Goal: Task Accomplishment & Management: Manage account settings

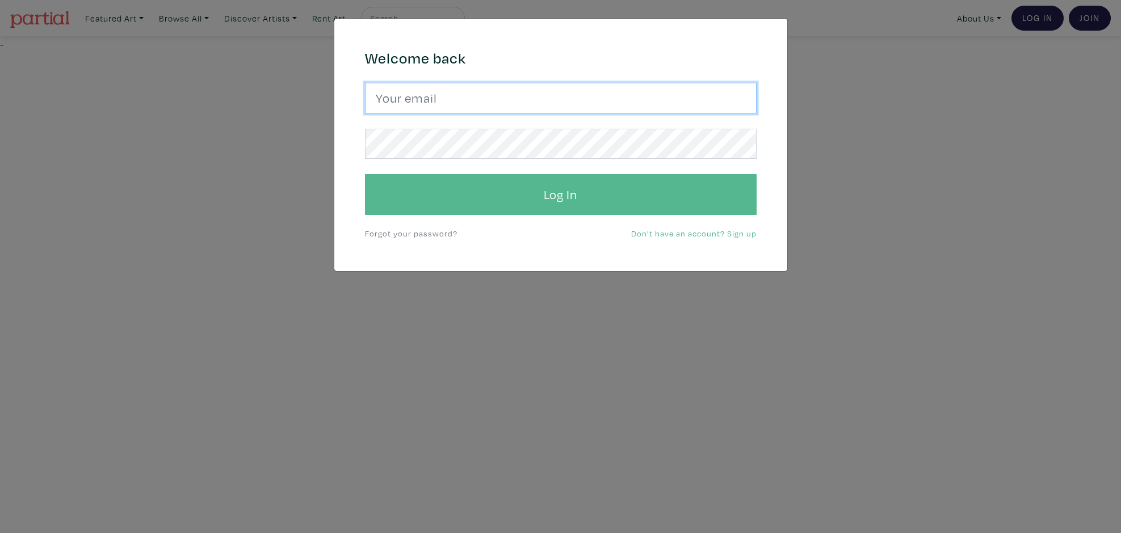
type input "sunny.nestler@gmail.com"
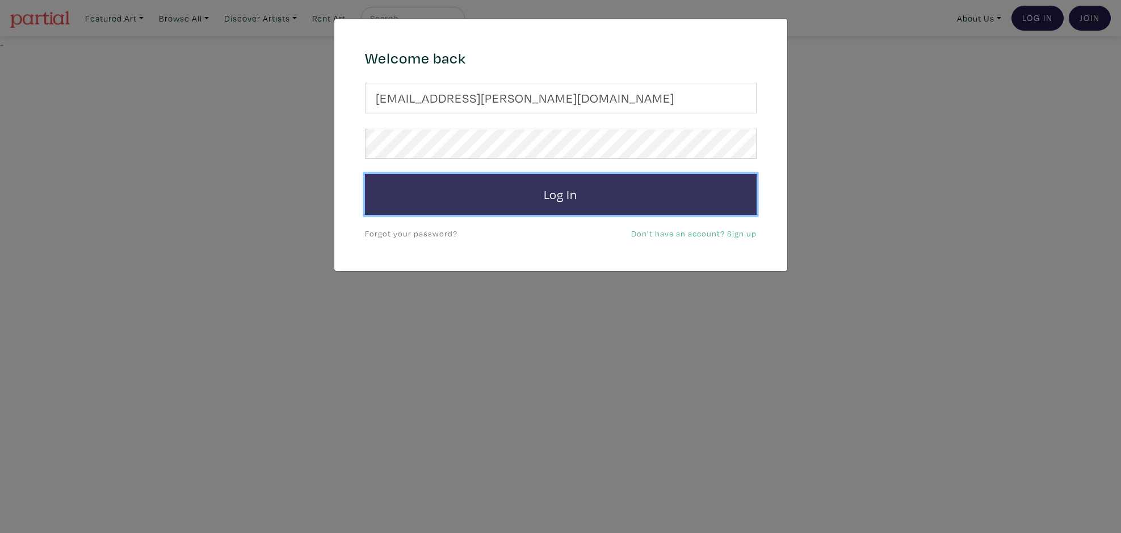
click at [485, 200] on button "Log In" at bounding box center [561, 194] width 392 height 41
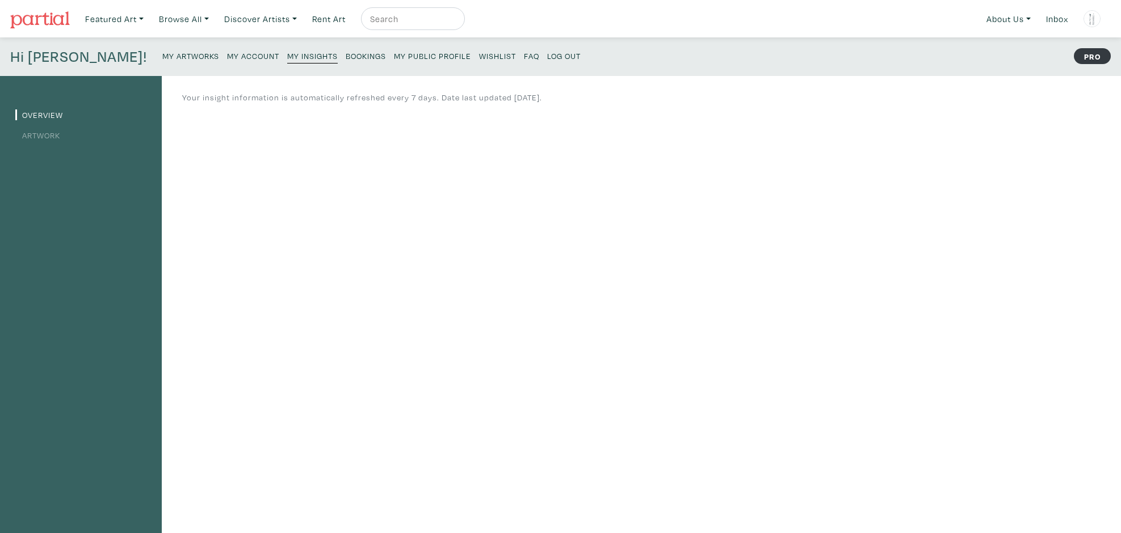
click at [34, 136] on link "Artwork" at bounding box center [37, 135] width 45 height 11
click at [1060, 29] on link "Inbox" at bounding box center [1057, 18] width 32 height 23
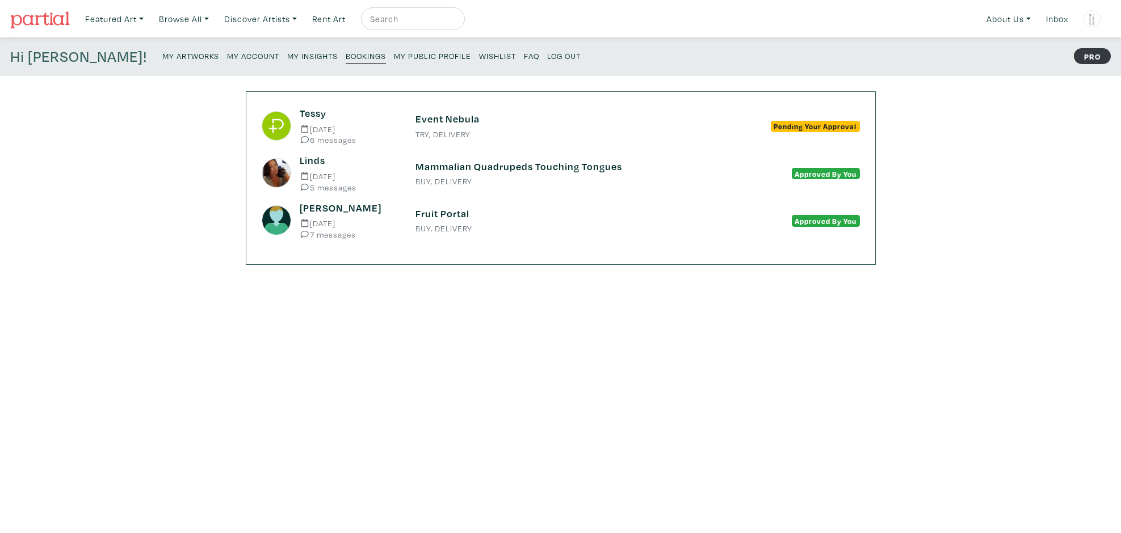
click at [426, 121] on h6 "Event Nebula" at bounding box center [560, 119] width 291 height 12
click at [162, 53] on small "My Artworks" at bounding box center [190, 56] width 57 height 11
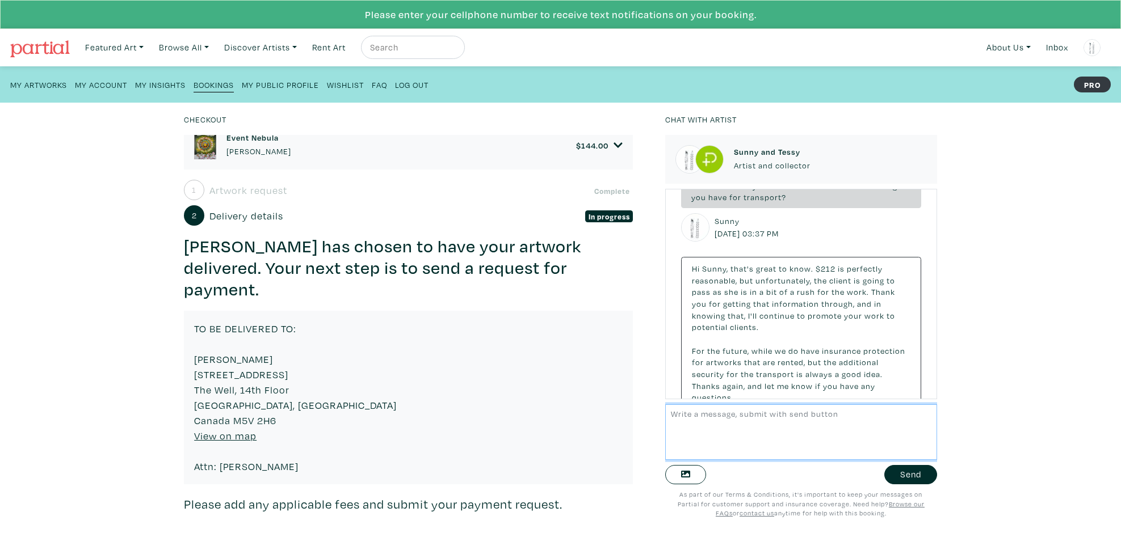
scroll to position [503, 0]
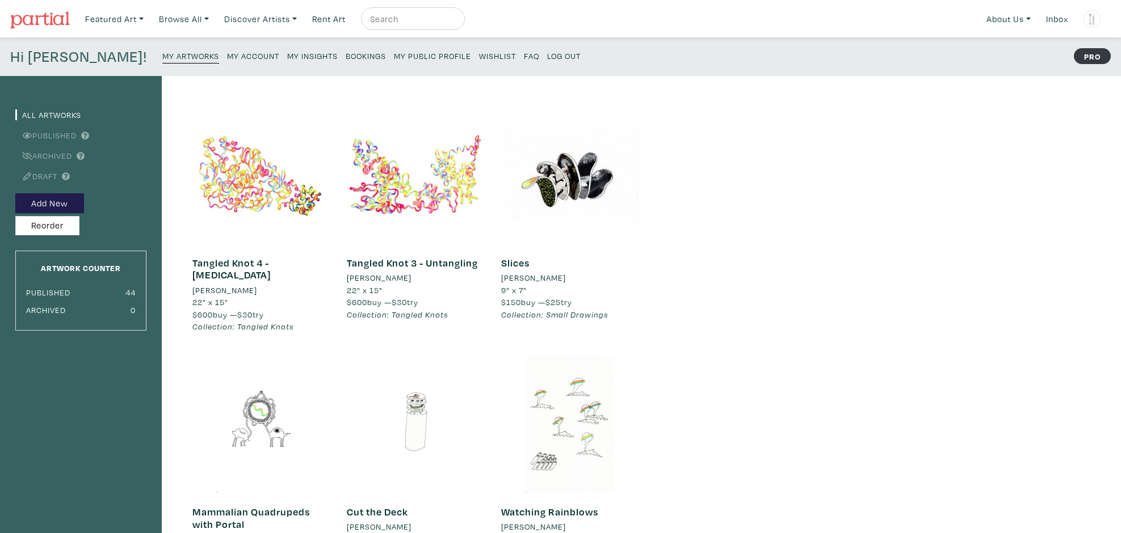
click at [162, 53] on small "My Artworks" at bounding box center [190, 56] width 57 height 11
click at [64, 137] on link "Published" at bounding box center [45, 135] width 61 height 11
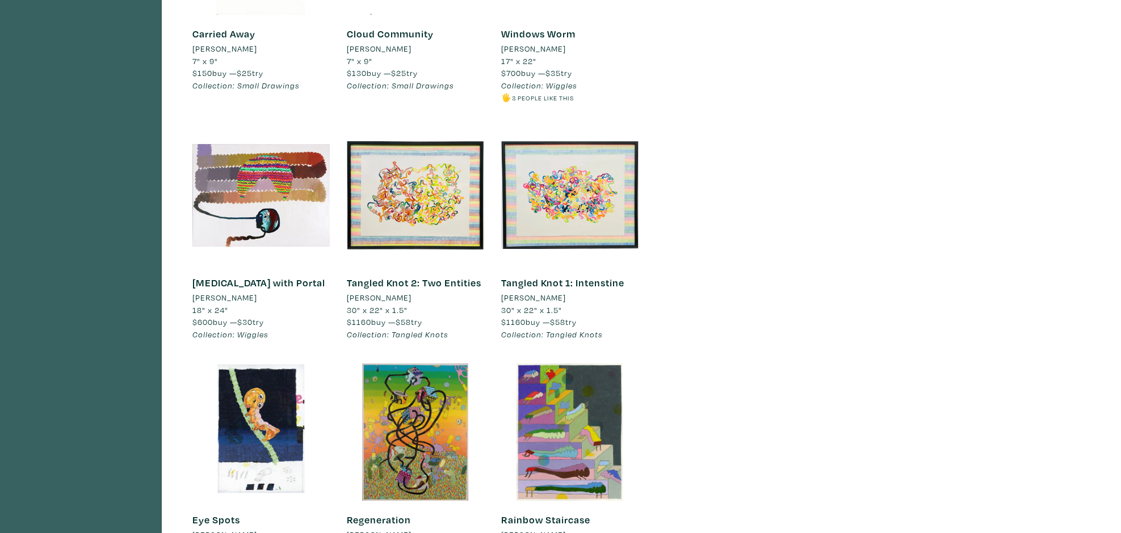
scroll to position [1739, 0]
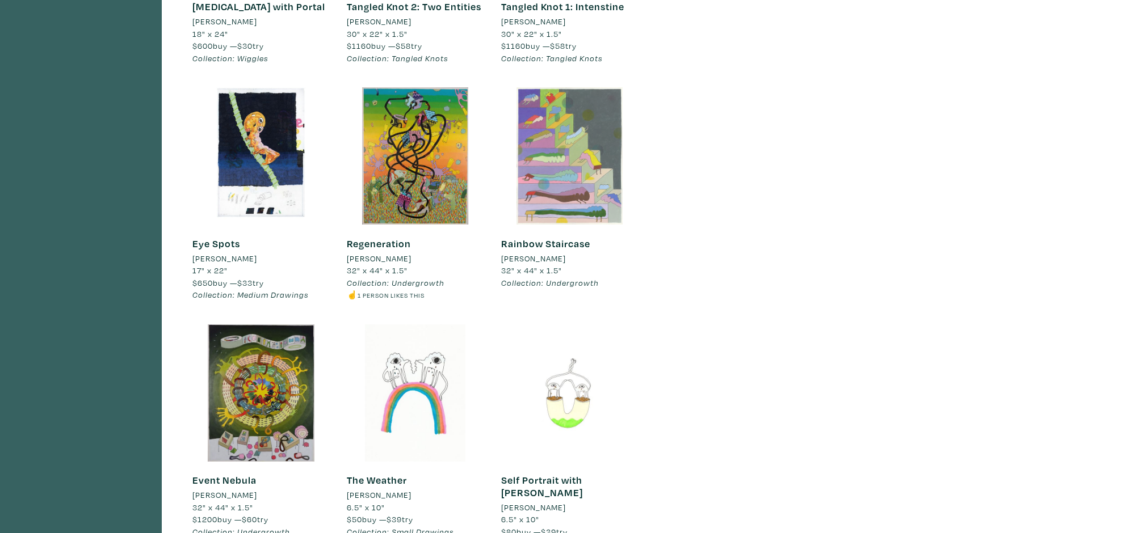
click at [560, 188] on div at bounding box center [569, 155] width 137 height 137
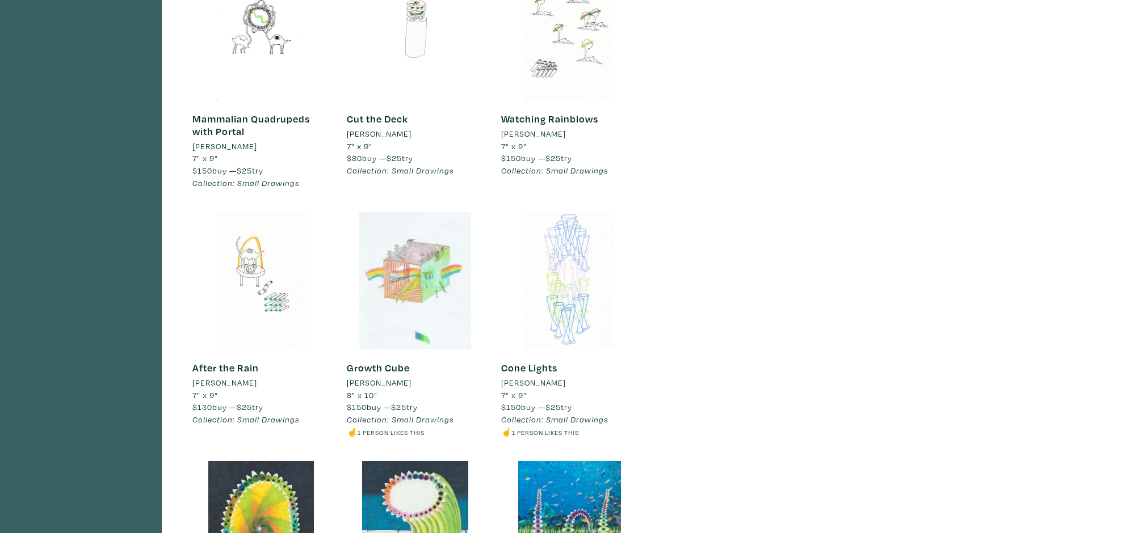
scroll to position [0, 0]
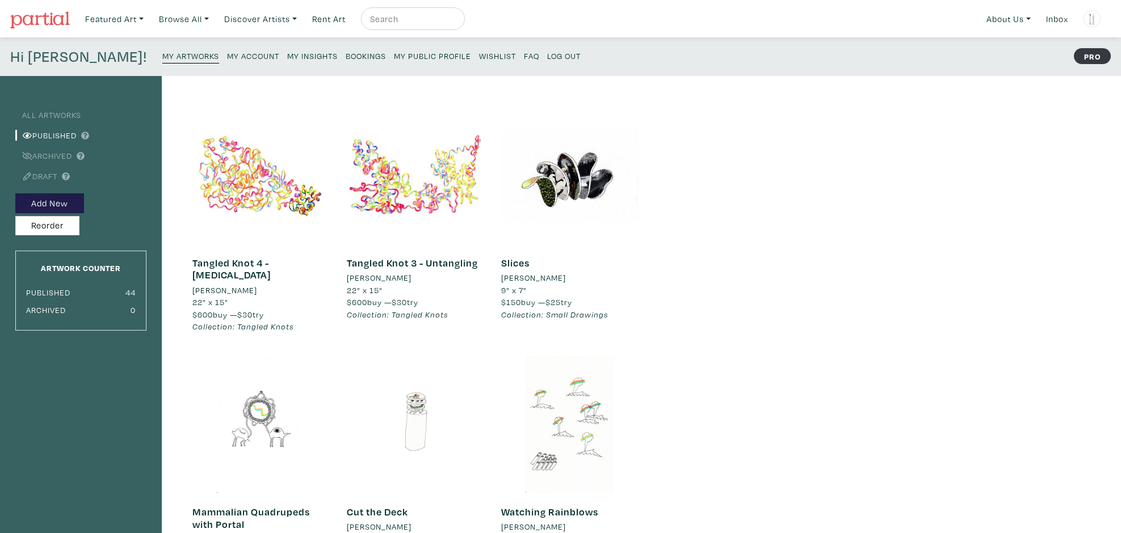
click at [227, 52] on small "My Account" at bounding box center [253, 56] width 52 height 11
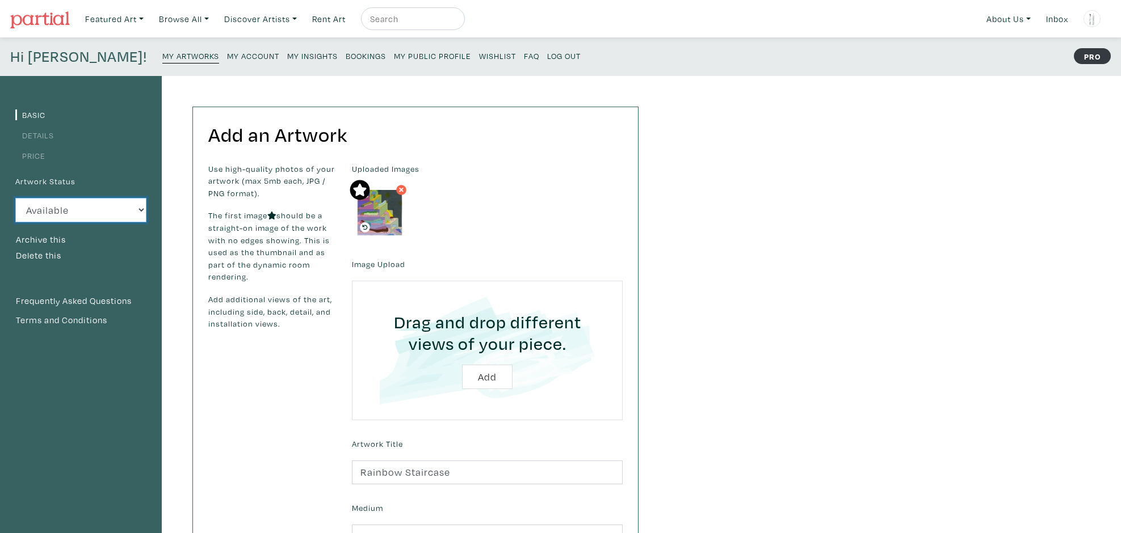
click at [134, 205] on select "Available Sold Rented Unavailable (other reason)" at bounding box center [80, 210] width 131 height 24
select select "3"
click at [15, 198] on select "Available Sold Rented Unavailable (other reason)" at bounding box center [80, 210] width 131 height 24
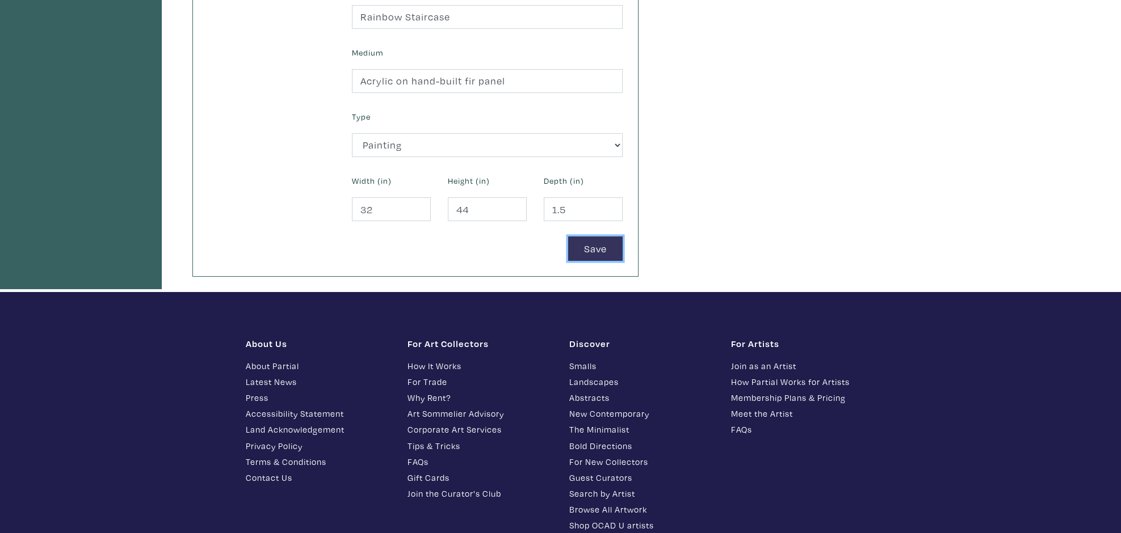
click at [611, 259] on button "Save" at bounding box center [595, 249] width 54 height 24
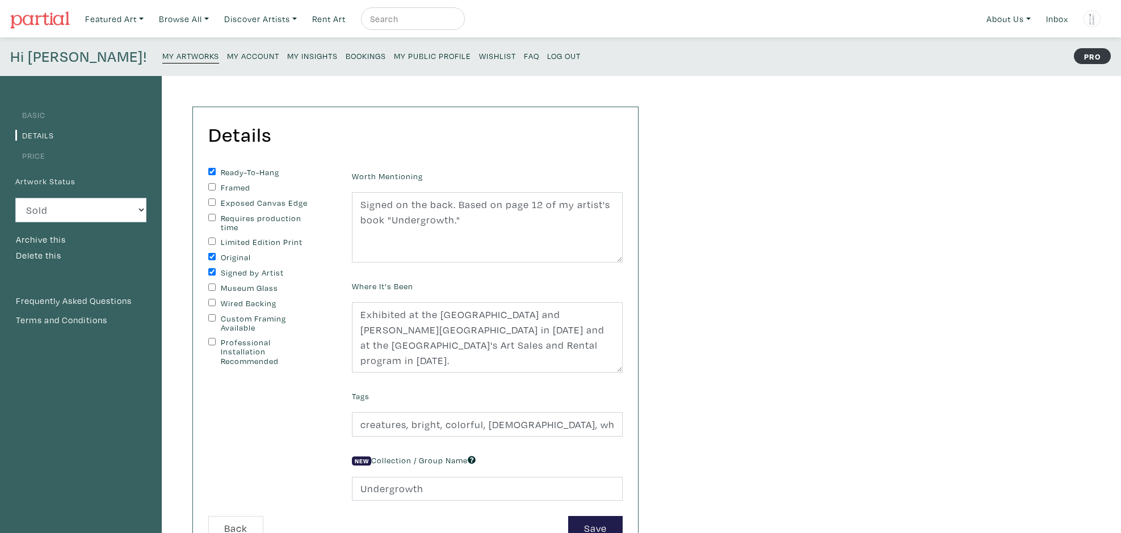
click at [162, 53] on small "My Artworks" at bounding box center [190, 56] width 57 height 11
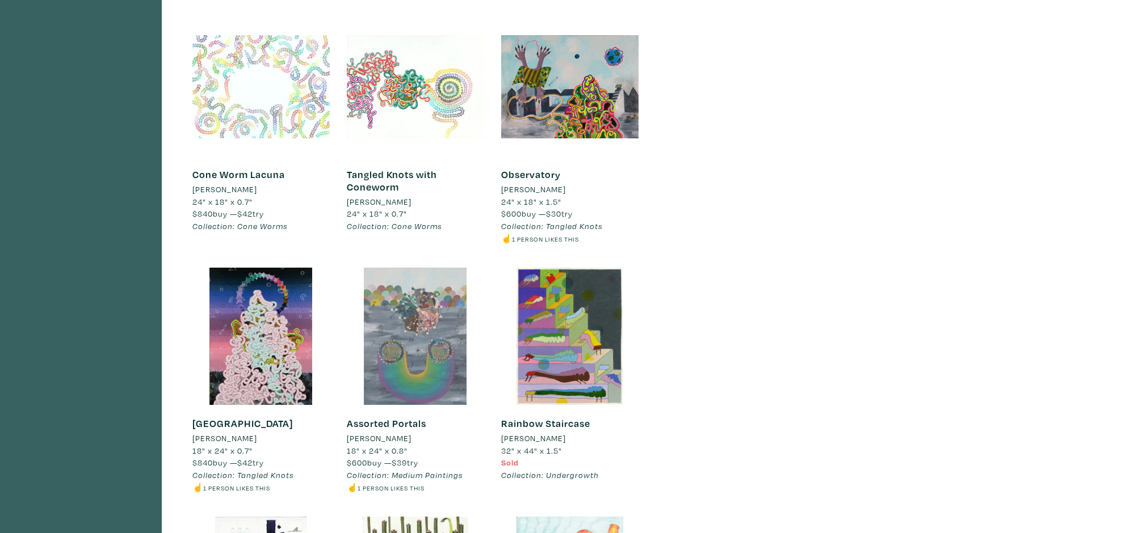
scroll to position [2954, 0]
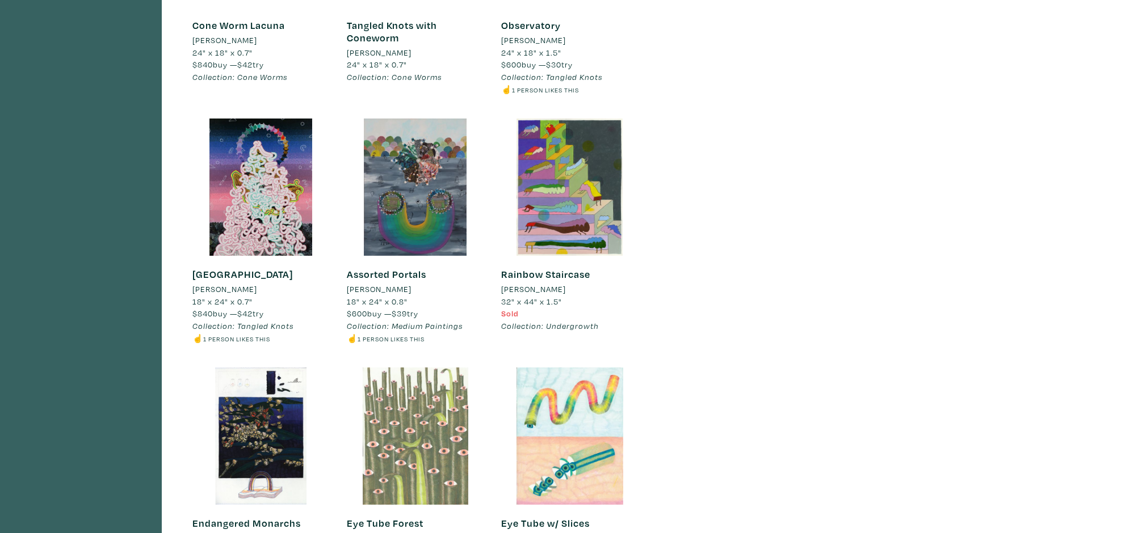
click at [401, 414] on div at bounding box center [415, 436] width 137 height 137
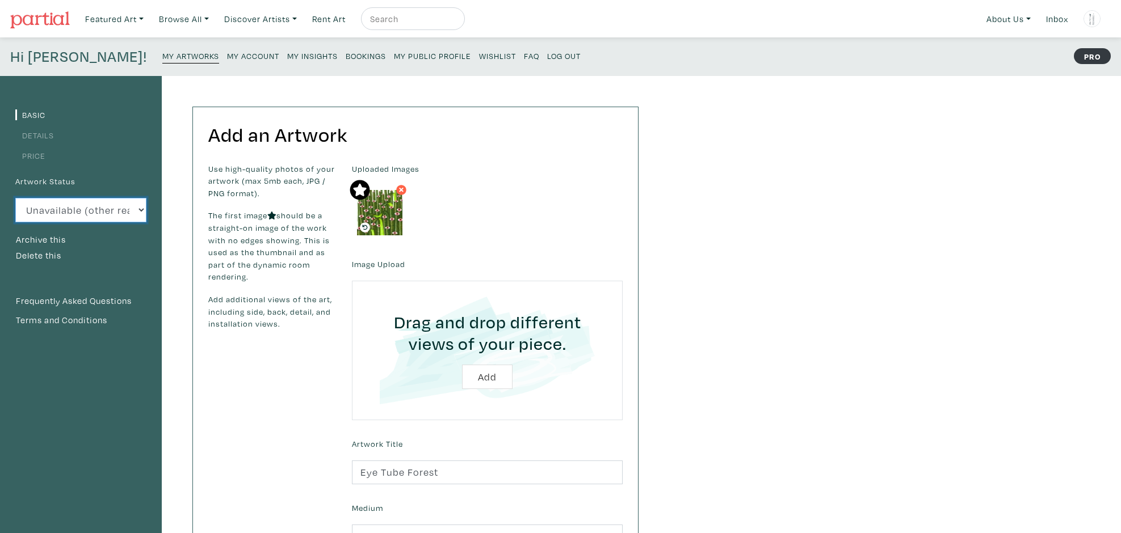
click at [133, 203] on select "Available Sold Rented Unavailable (other reason)" at bounding box center [80, 210] width 131 height 24
select select "3"
click at [15, 198] on select "Available Sold Rented Unavailable (other reason)" at bounding box center [80, 210] width 131 height 24
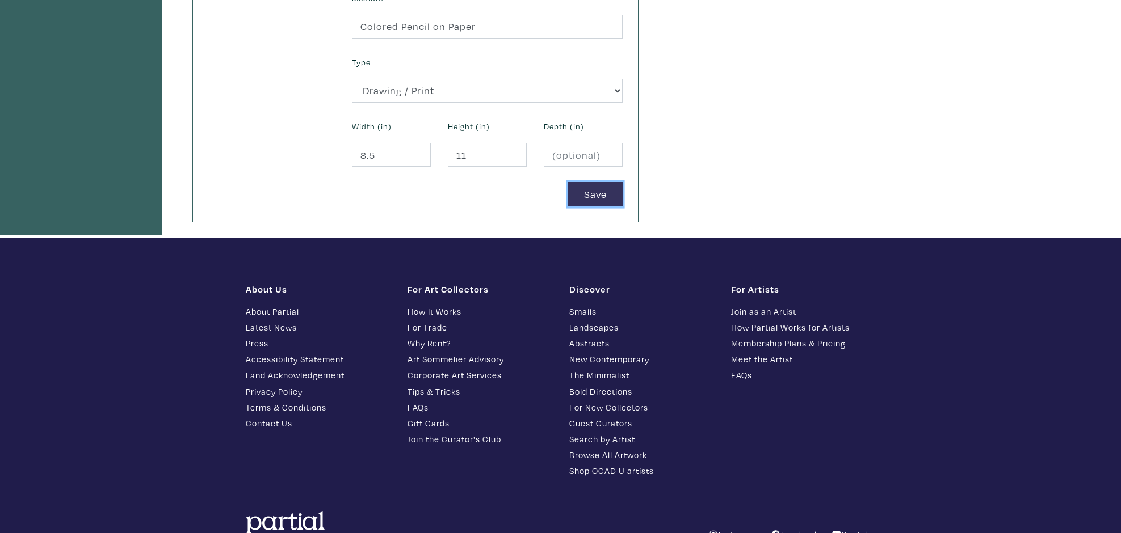
click at [588, 188] on button "Save" at bounding box center [595, 194] width 54 height 24
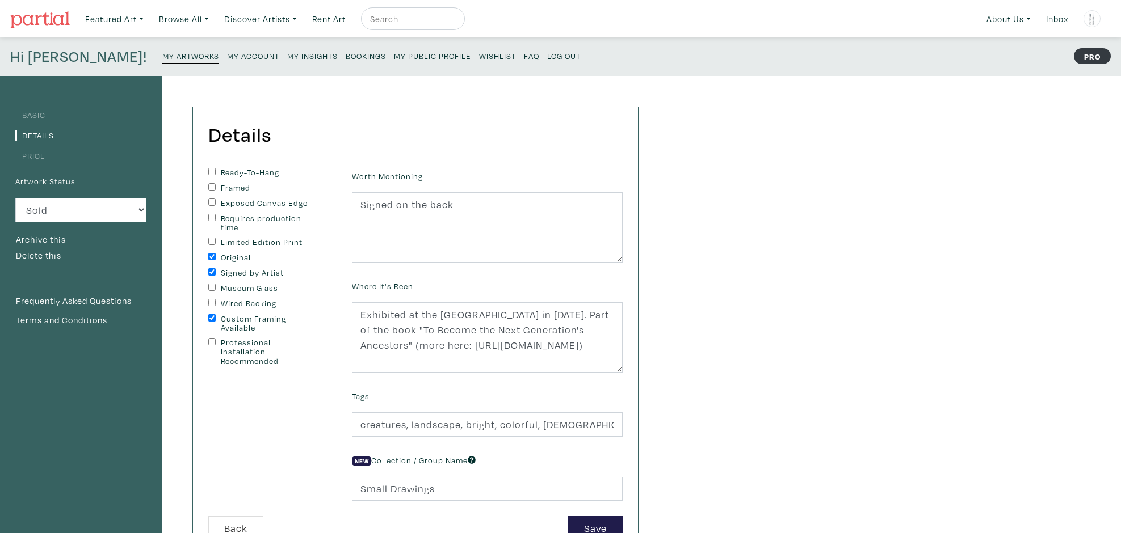
click at [162, 61] on link "My Artworks" at bounding box center [190, 56] width 57 height 16
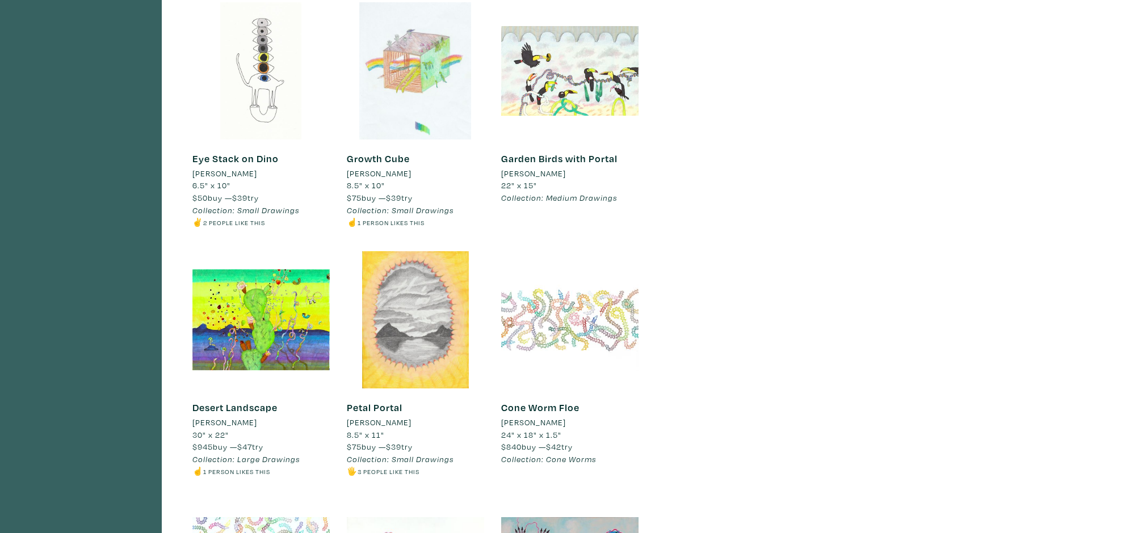
scroll to position [2599, 0]
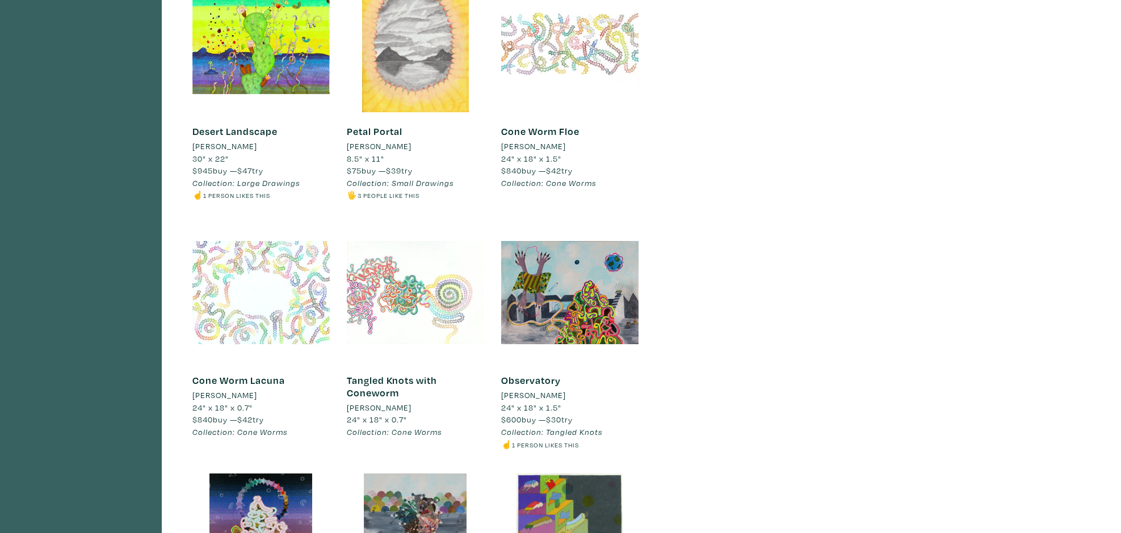
click at [442, 280] on div at bounding box center [415, 293] width 137 height 137
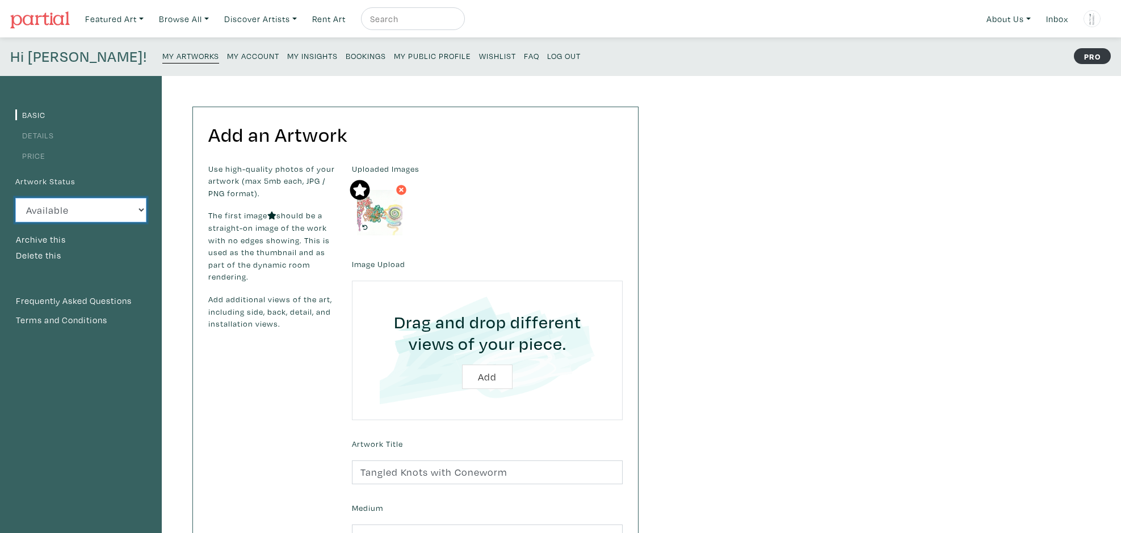
click at [142, 216] on select "Available Sold Rented Unavailable (other reason)" at bounding box center [80, 210] width 131 height 24
select select "3"
click at [15, 198] on select "Available Sold Rented Unavailable (other reason)" at bounding box center [80, 210] width 131 height 24
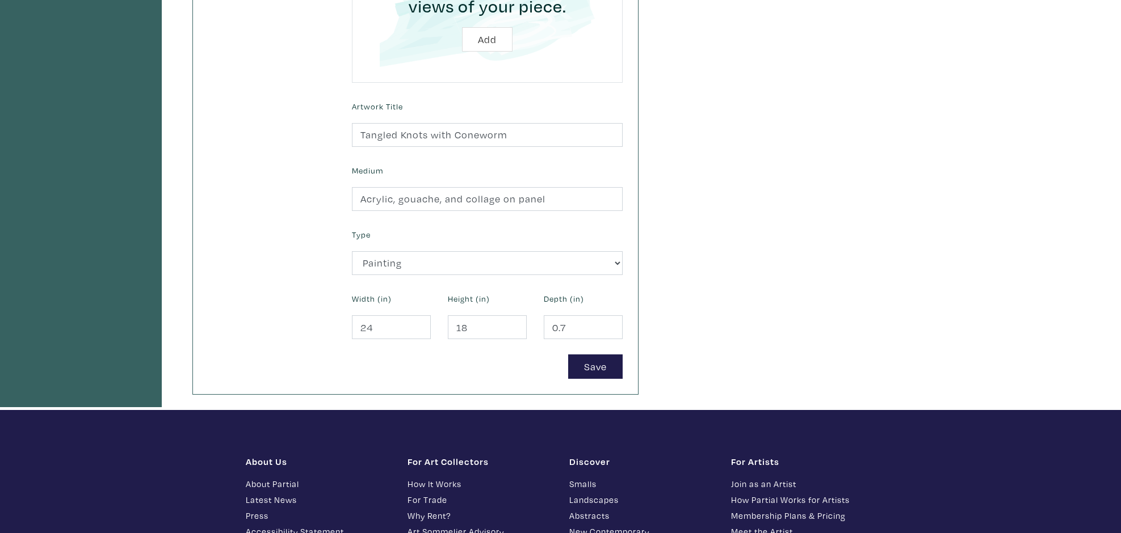
scroll to position [345, 0]
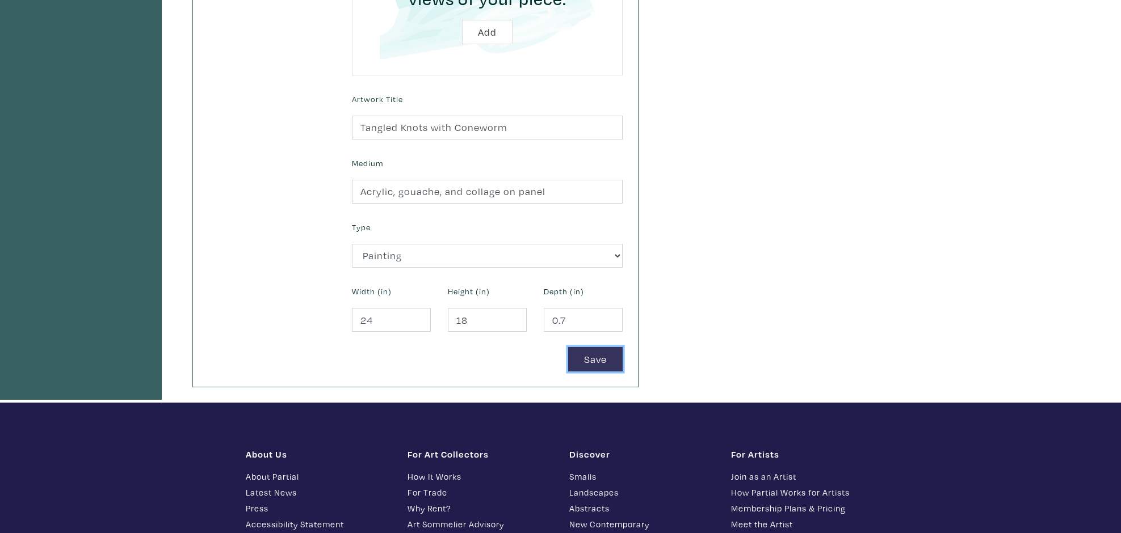
click at [591, 356] on button "Save" at bounding box center [595, 359] width 54 height 24
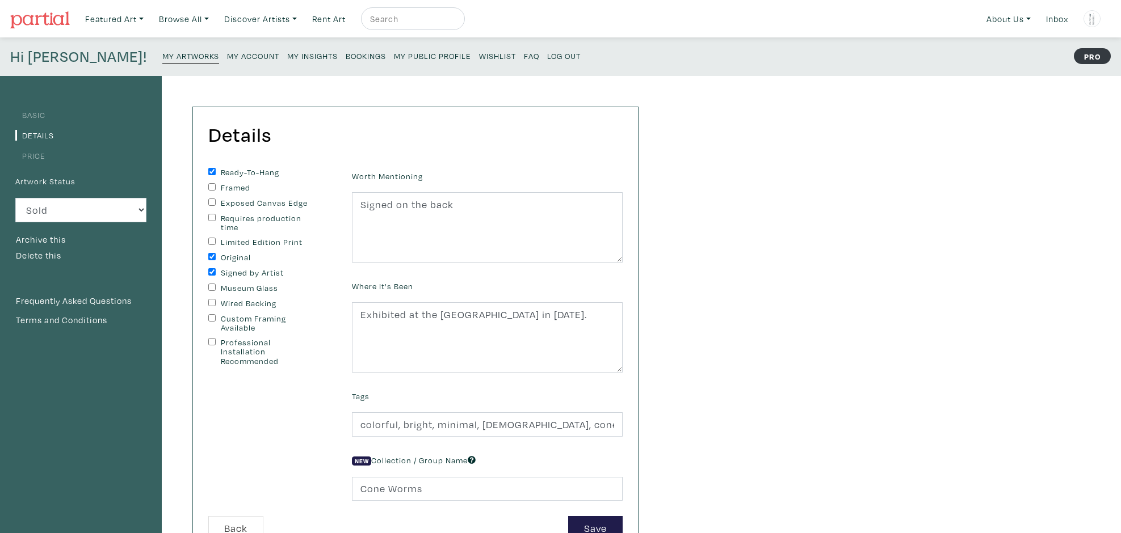
click at [162, 54] on small "My Artworks" at bounding box center [190, 56] width 57 height 11
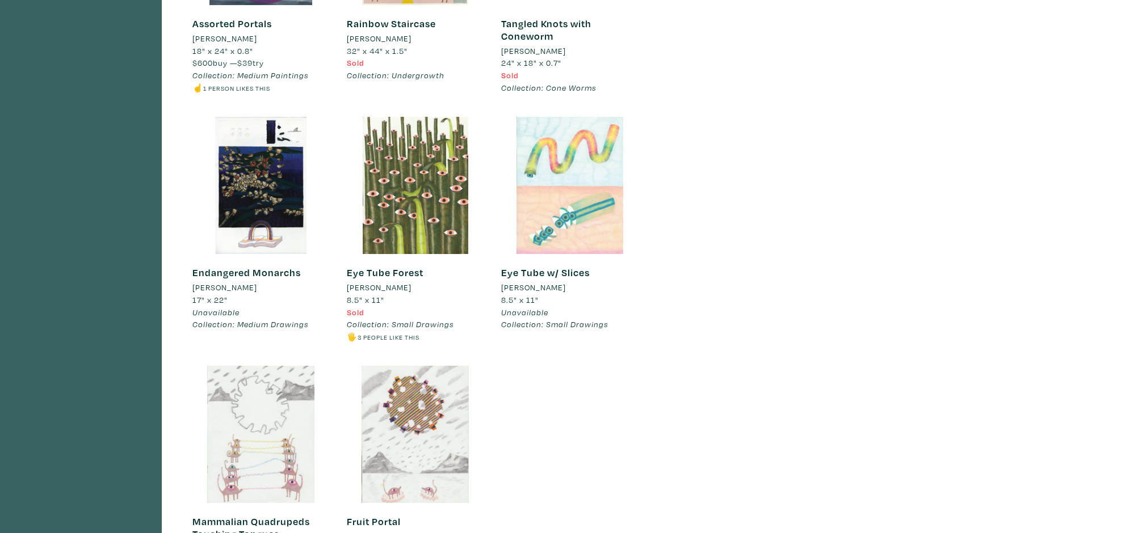
scroll to position [3079, 0]
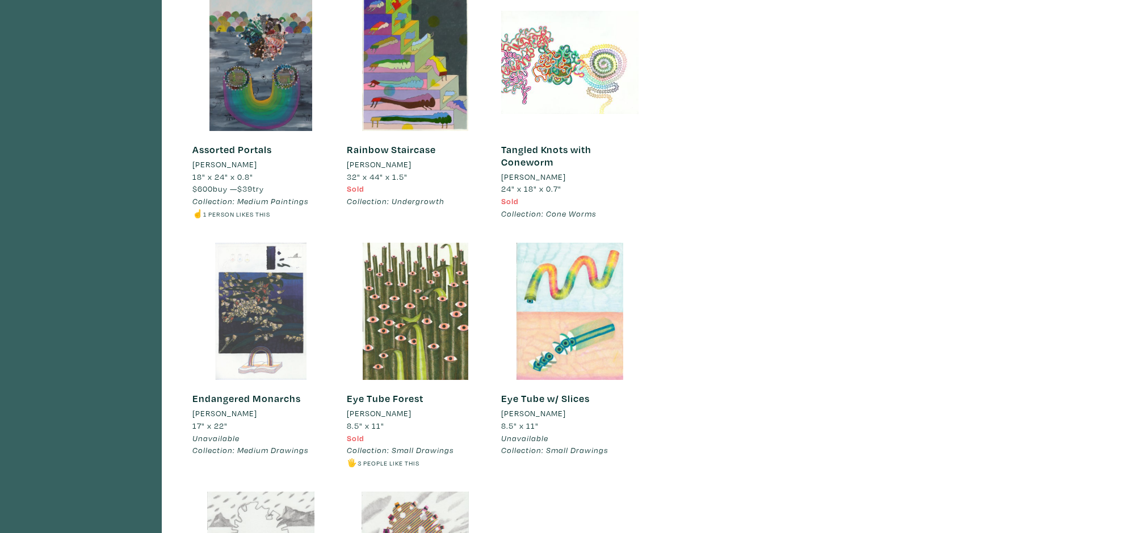
click at [227, 305] on div at bounding box center [260, 311] width 137 height 137
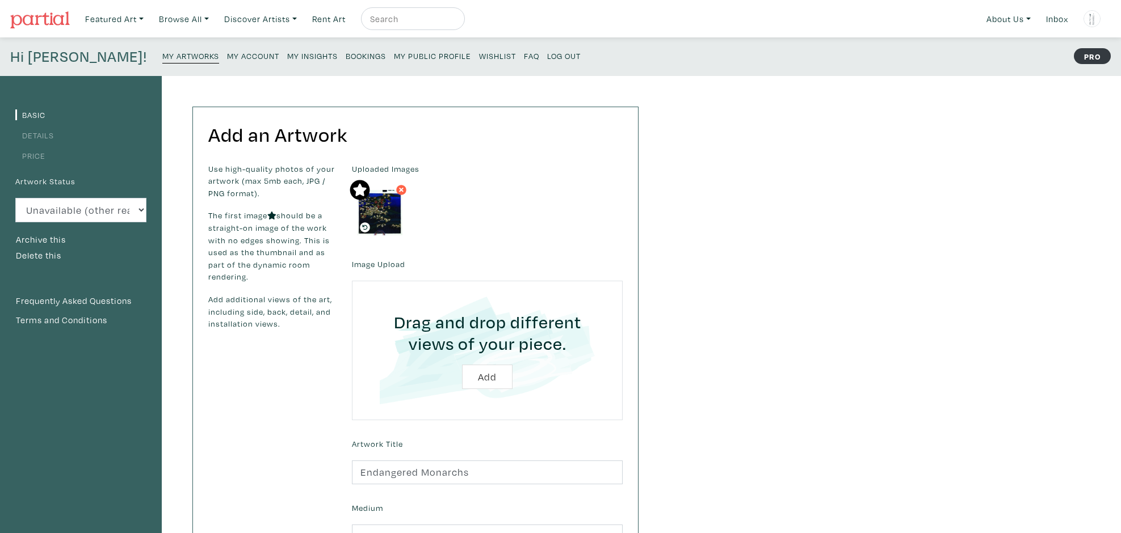
click at [162, 57] on small "My Artworks" at bounding box center [190, 56] width 57 height 11
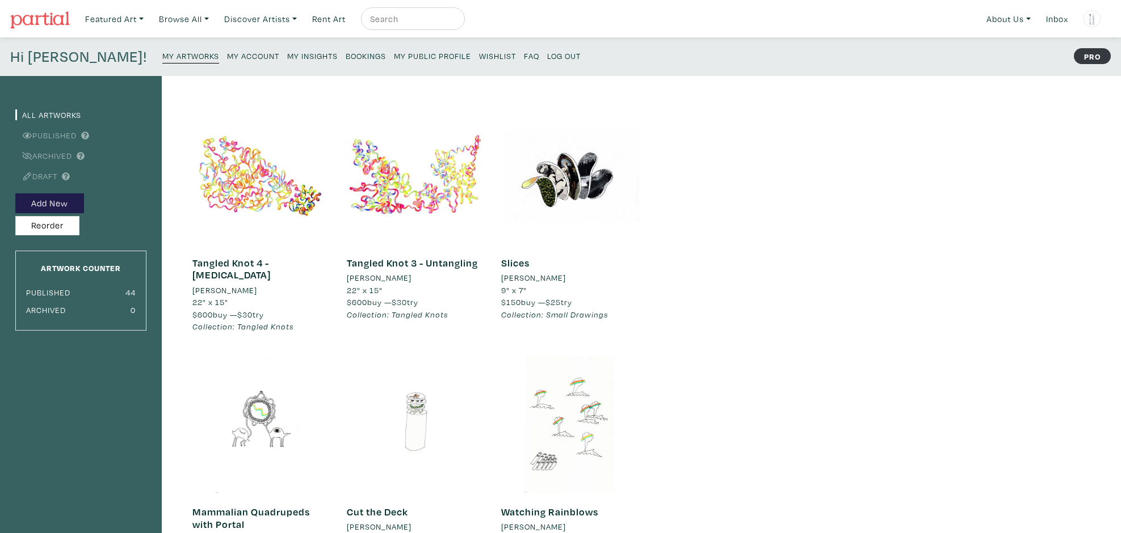
click at [227, 53] on small "My Account" at bounding box center [253, 56] width 52 height 11
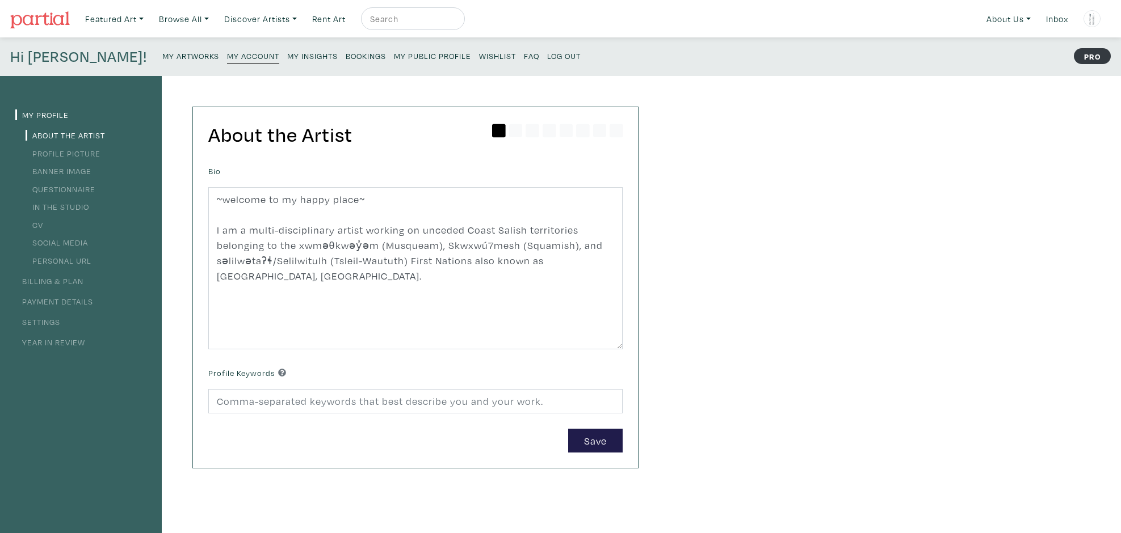
click at [53, 284] on link "Billing & Plan" at bounding box center [49, 281] width 68 height 11
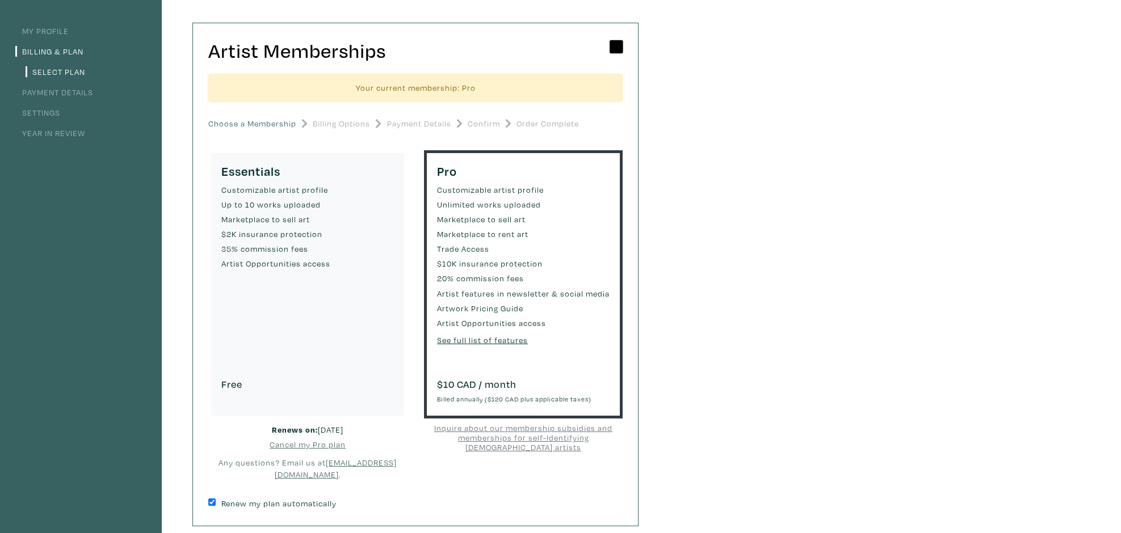
scroll to position [131, 0]
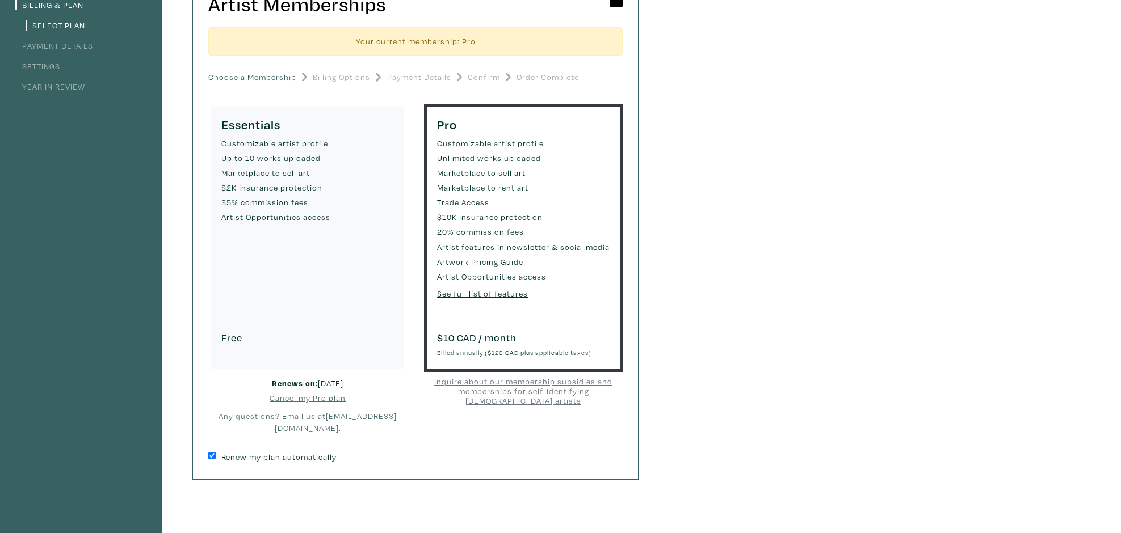
click at [305, 399] on u "Cancel my Pro plan" at bounding box center [308, 398] width 76 height 11
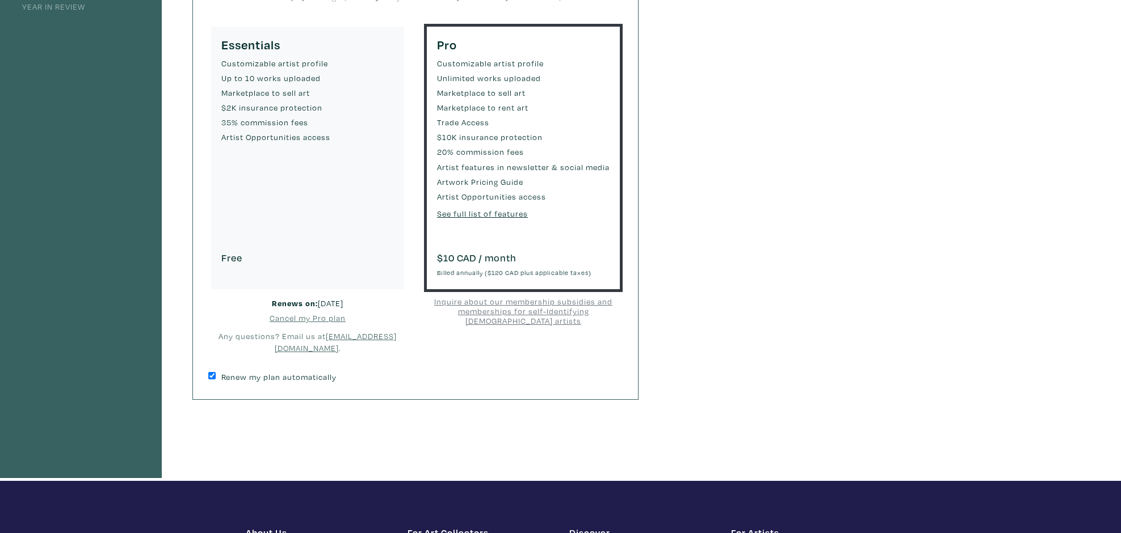
scroll to position [85, 0]
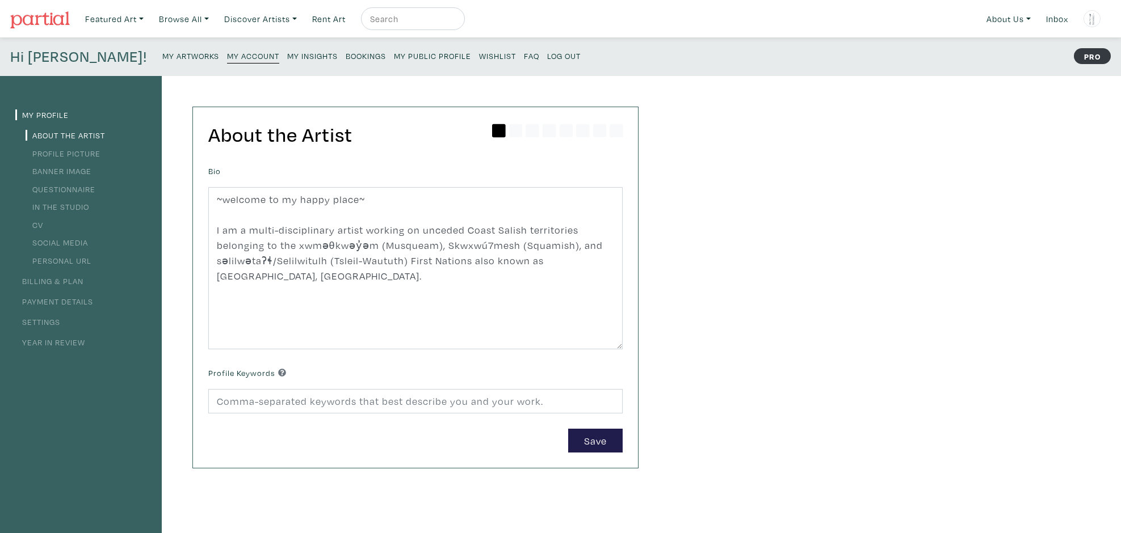
click at [47, 277] on link "Billing & Plan" at bounding box center [49, 281] width 68 height 11
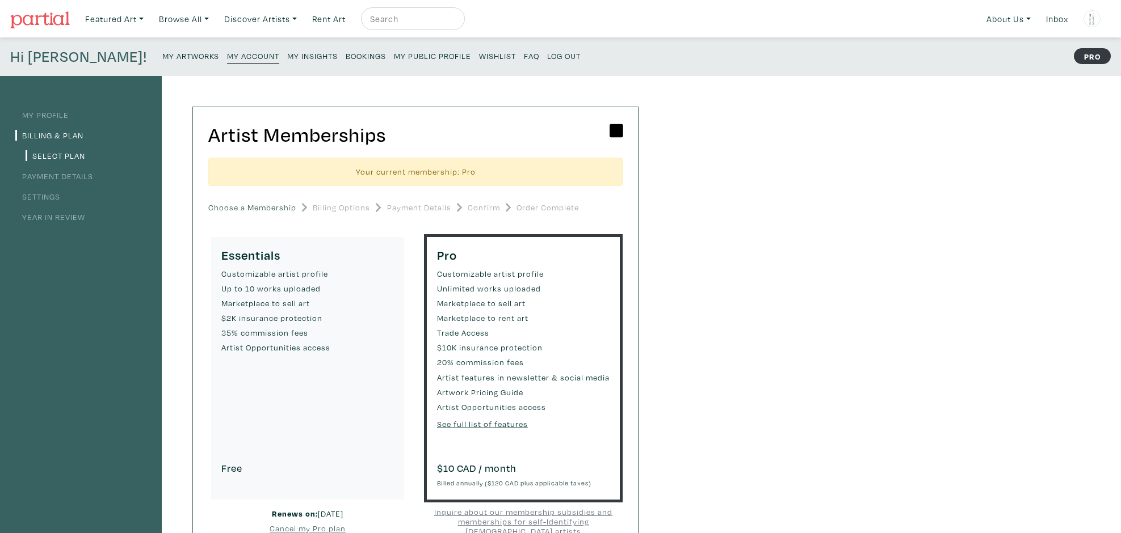
click at [66, 173] on link "Payment Details" at bounding box center [54, 176] width 78 height 11
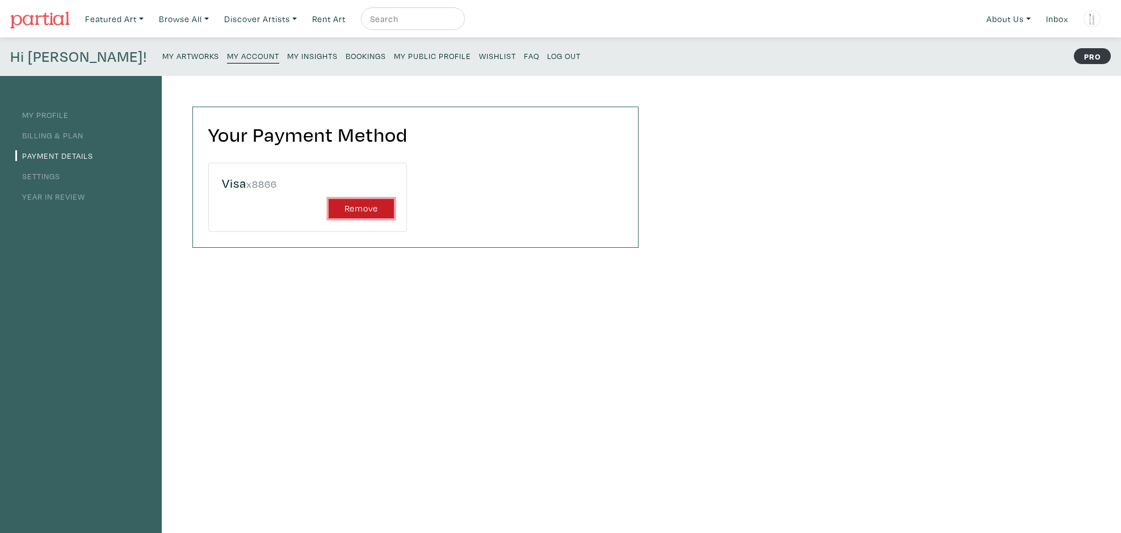
click at [372, 212] on button "Remove" at bounding box center [361, 209] width 65 height 20
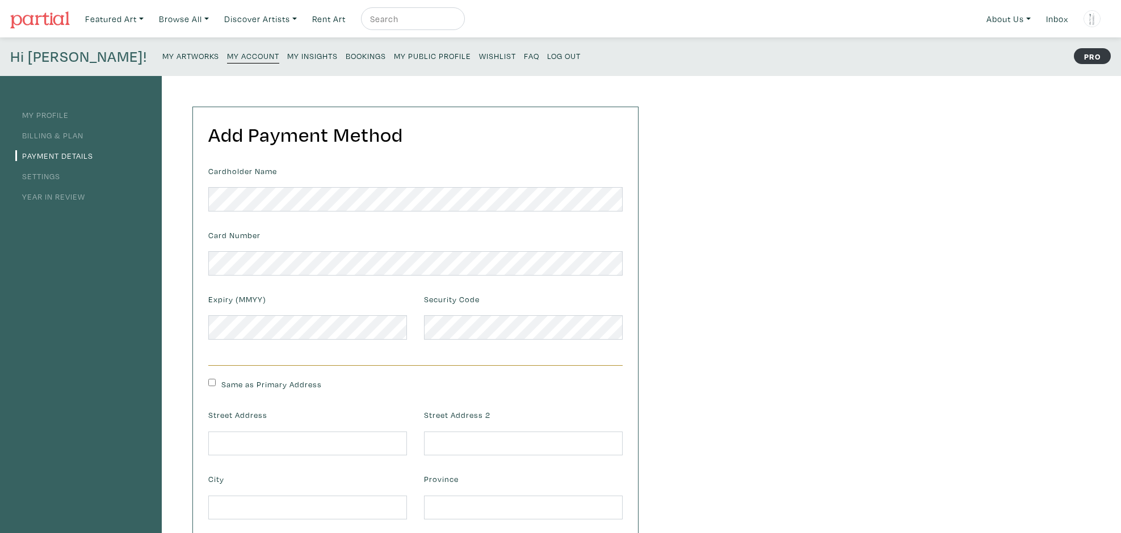
click at [50, 113] on link "My Profile" at bounding box center [41, 115] width 53 height 11
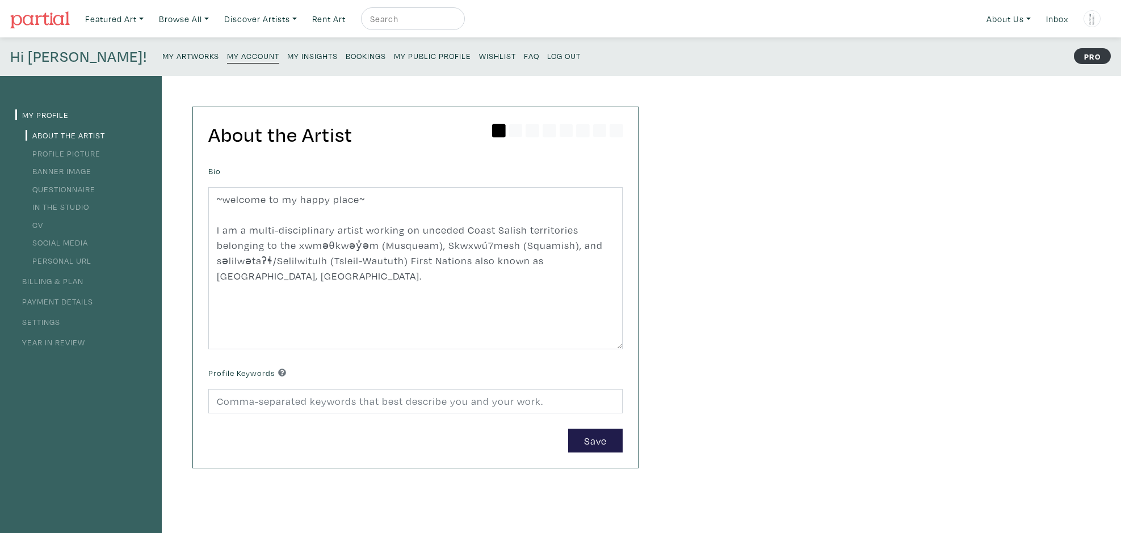
click at [63, 280] on link "Billing & Plan" at bounding box center [49, 281] width 68 height 11
